Goal: Information Seeking & Learning: Compare options

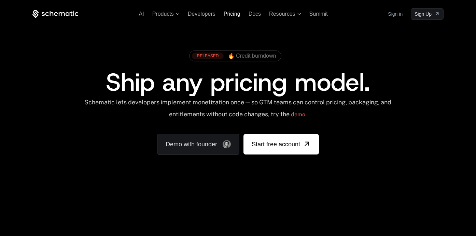
click at [232, 15] on span "Pricing" at bounding box center [232, 14] width 17 height 6
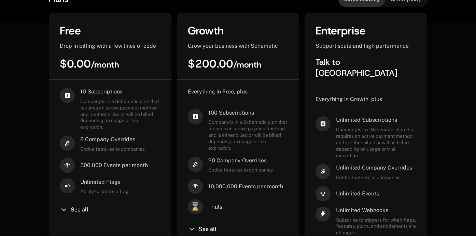
scroll to position [193, 0]
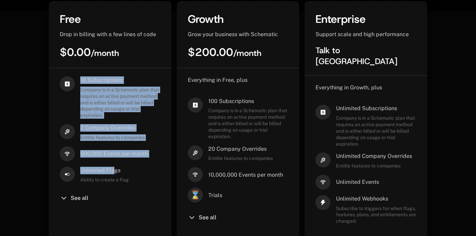
drag, startPoint x: 76, startPoint y: 79, endPoint x: 115, endPoint y: 173, distance: 101.3
click at [115, 173] on div "10 Subscriptions Company is in a Schematic plan that requires an active payment…" at bounding box center [110, 159] width 101 height 167
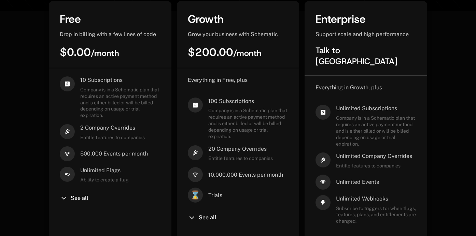
click at [117, 177] on span "Ability to create a flag" at bounding box center [104, 180] width 48 height 6
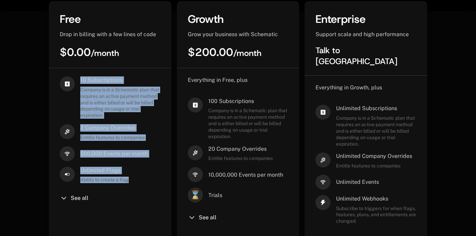
drag, startPoint x: 137, startPoint y: 178, endPoint x: 85, endPoint y: 71, distance: 118.2
click at [85, 71] on div "10 Subscriptions Company is in a Schematic plan that requires an active payment…" at bounding box center [110, 170] width 123 height 204
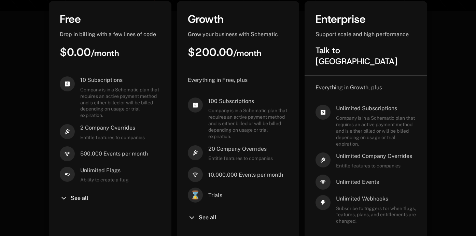
click at [91, 88] on span "Company is in a Schematic plan that requires an active payment method and is ei…" at bounding box center [120, 103] width 80 height 32
click at [98, 105] on span "Company is in a Schematic plan that requires an active payment method and is ei…" at bounding box center [120, 103] width 80 height 32
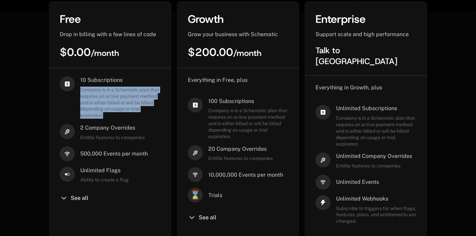
click at [98, 105] on span "Company is in a Schematic plan that requires an active payment method and is ei…" at bounding box center [120, 103] width 80 height 32
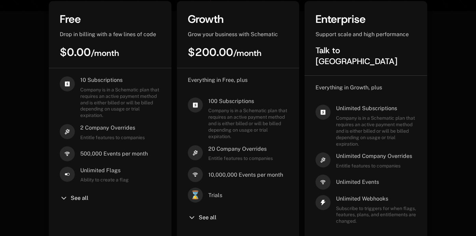
click at [115, 116] on span "Company is in a Schematic plan that requires an active payment method and is ei…" at bounding box center [120, 103] width 80 height 32
drag, startPoint x: 143, startPoint y: 141, endPoint x: 105, endPoint y: 132, distance: 38.9
click at [105, 132] on div "10 Subscriptions Company is in a Schematic plan that requires an active payment…" at bounding box center [110, 159] width 101 height 167
click at [96, 129] on span "2 Company Overrides" at bounding box center [112, 128] width 65 height 8
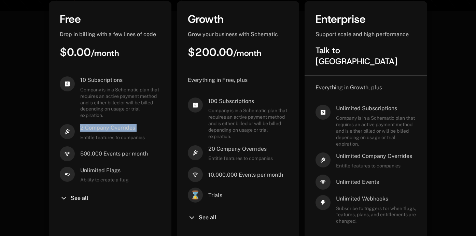
click at [96, 129] on span "2 Company Overrides" at bounding box center [112, 128] width 65 height 8
click at [117, 149] on div "500,000 Events per month" at bounding box center [114, 153] width 68 height 15
click at [84, 202] on div "See all" at bounding box center [110, 198] width 101 height 8
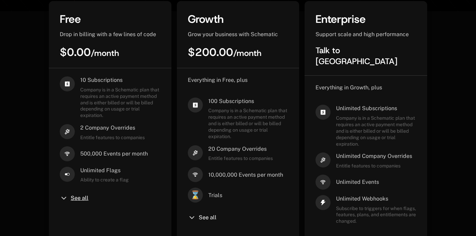
click at [81, 199] on span "See all" at bounding box center [80, 198] width 18 height 5
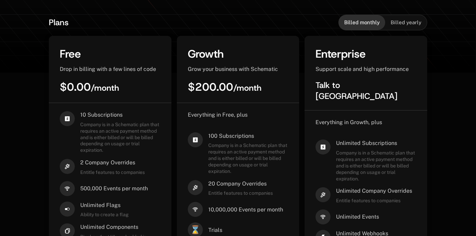
scroll to position [158, 0]
drag, startPoint x: 80, startPoint y: 113, endPoint x: 126, endPoint y: 117, distance: 46.6
click at [126, 117] on span "10 Subscriptions" at bounding box center [120, 115] width 80 height 8
drag, startPoint x: 126, startPoint y: 117, endPoint x: 80, endPoint y: 116, distance: 46.1
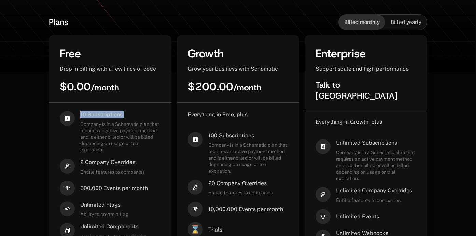
click at [80, 116] on span "10 Subscriptions" at bounding box center [120, 115] width 80 height 8
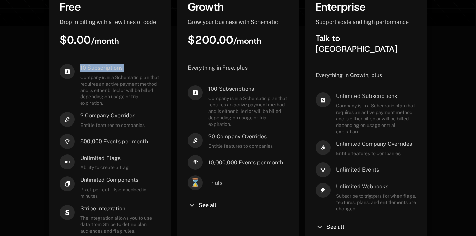
scroll to position [233, 0]
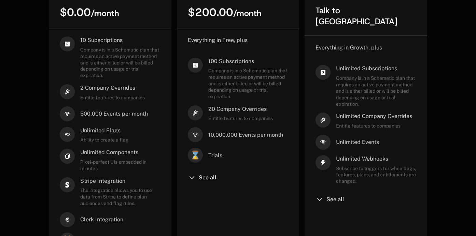
click at [199, 180] on span "See all" at bounding box center [208, 177] width 18 height 5
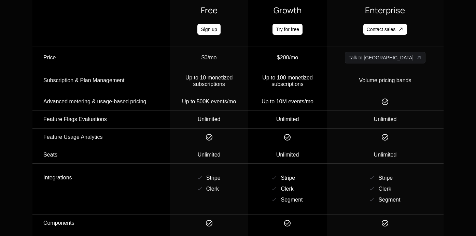
scroll to position [998, 0]
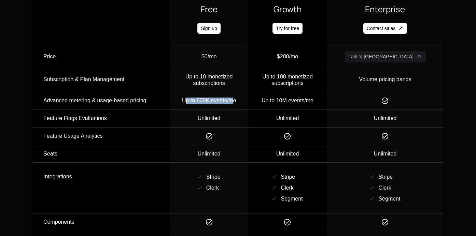
drag, startPoint x: 202, startPoint y: 102, endPoint x: 251, endPoint y: 102, distance: 49.1
click at [248, 102] on div "Up to 500K events/mo" at bounding box center [209, 101] width 78 height 6
drag, startPoint x: 286, startPoint y: 104, endPoint x: 351, endPoint y: 104, distance: 65.5
click at [326, 104] on div "Up to 10M events/mo" at bounding box center [287, 101] width 78 height 6
click at [304, 102] on div "Up to 10M events/mo" at bounding box center [287, 101] width 78 height 6
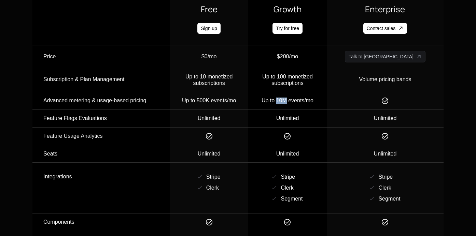
click at [304, 102] on div "Up to 10M events/mo" at bounding box center [287, 101] width 78 height 6
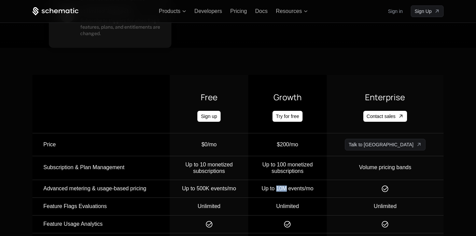
scroll to position [900, 0]
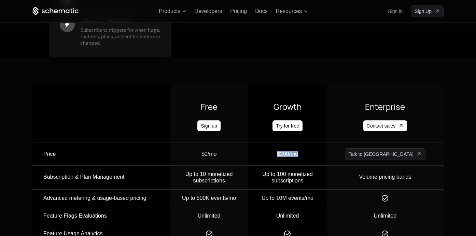
drag, startPoint x: 301, startPoint y: 145, endPoint x: 330, endPoint y: 154, distance: 30.3
click at [327, 154] on td "$200/mo" at bounding box center [287, 154] width 78 height 23
click at [326, 154] on div "$200/mo" at bounding box center [287, 154] width 78 height 12
drag, startPoint x: 330, startPoint y: 154, endPoint x: 288, endPoint y: 154, distance: 42.0
click at [288, 154] on div "$200/mo" at bounding box center [287, 154] width 78 height 12
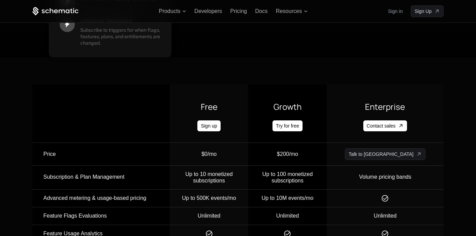
click at [303, 199] on div "Up to 10M events/mo" at bounding box center [287, 198] width 78 height 6
click at [304, 200] on div "Up to 10M events/mo" at bounding box center [287, 198] width 78 height 6
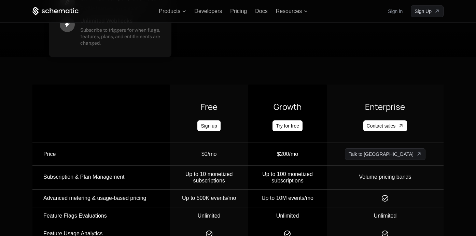
click at [299, 172] on span "Up to 100 monetized subscriptions" at bounding box center [287, 177] width 51 height 12
click at [305, 174] on span "Up to 100 monetized subscriptions" at bounding box center [287, 177] width 51 height 12
drag, startPoint x: 304, startPoint y: 156, endPoint x: 329, endPoint y: 156, distance: 24.6
click at [326, 156] on div "$200/mo" at bounding box center [287, 154] width 78 height 12
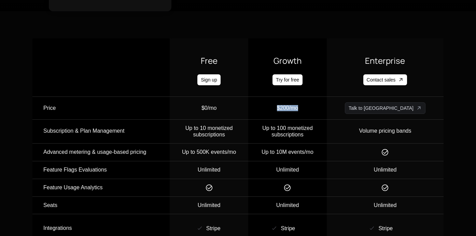
scroll to position [948, 0]
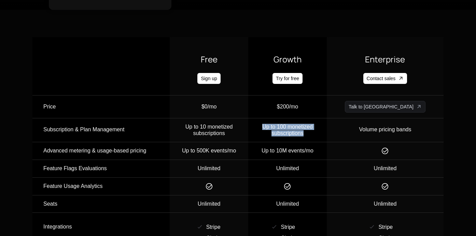
drag, startPoint x: 288, startPoint y: 122, endPoint x: 331, endPoint y: 137, distance: 45.7
click at [327, 137] on td "Up to 100 monetized subscriptions" at bounding box center [287, 130] width 78 height 24
click at [311, 144] on td "Up to 10M events/mo" at bounding box center [287, 151] width 78 height 18
click at [304, 136] on span "Up to 100 monetized subscriptions" at bounding box center [287, 130] width 51 height 12
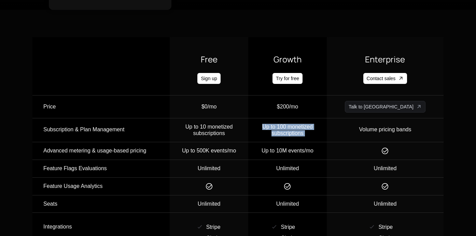
click at [304, 136] on span "Up to 100 monetized subscriptions" at bounding box center [287, 130] width 51 height 12
drag, startPoint x: 289, startPoint y: 153, endPoint x: 326, endPoint y: 154, distance: 36.9
click at [326, 154] on div "Up to 10M events/mo" at bounding box center [287, 151] width 78 height 6
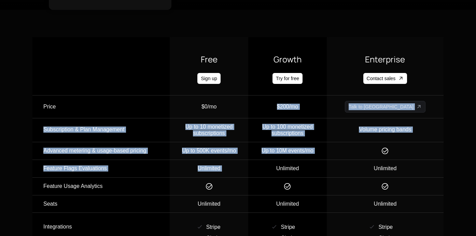
drag, startPoint x: 289, startPoint y: 101, endPoint x: 339, endPoint y: 164, distance: 80.0
click at [327, 163] on td "Unlimited" at bounding box center [287, 168] width 78 height 17
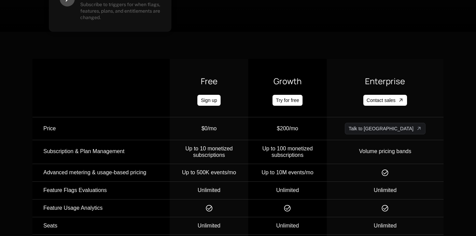
scroll to position [930, 0]
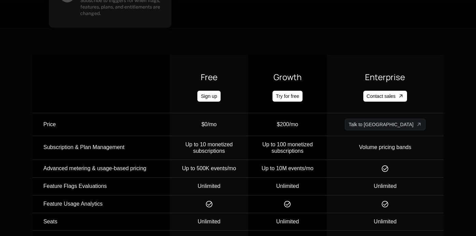
click at [193, 115] on td "$0/mo" at bounding box center [209, 124] width 78 height 23
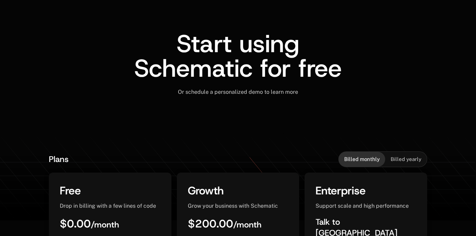
scroll to position [0, 0]
